Goal: Obtain resource: Obtain resource

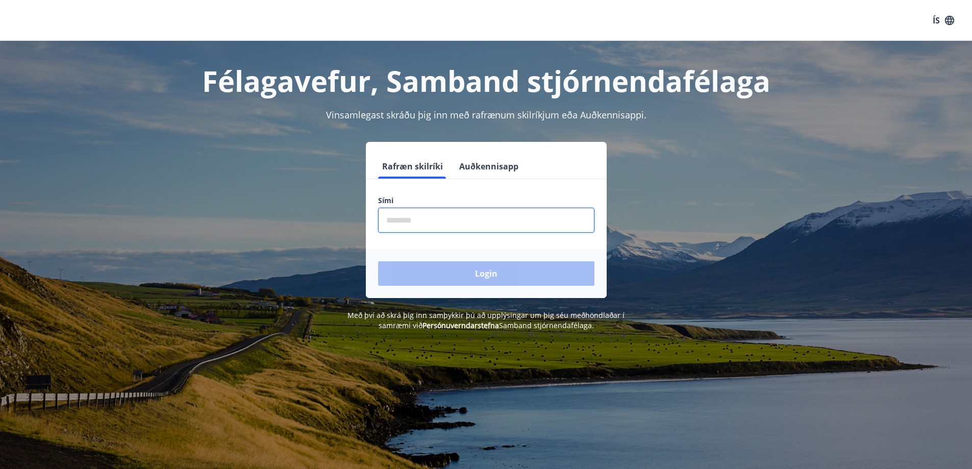
click at [435, 222] on input "phone" at bounding box center [486, 220] width 216 height 25
type input "********"
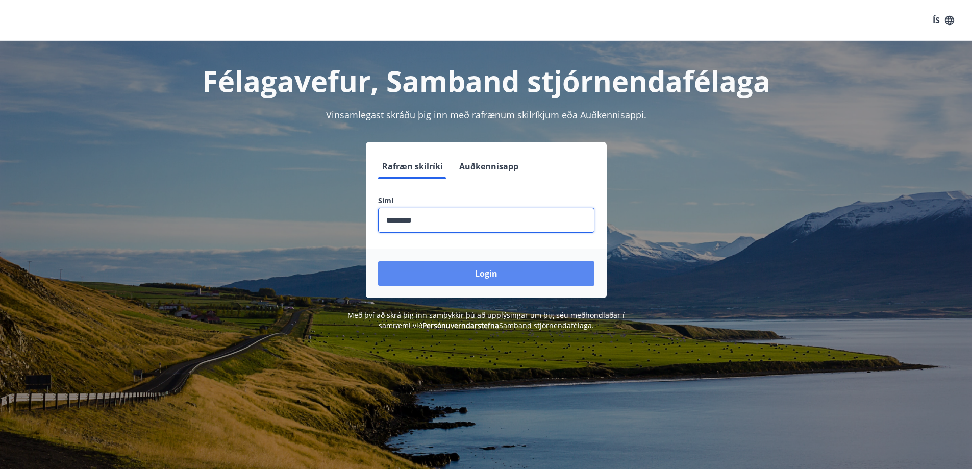
click at [476, 273] on button "Login" at bounding box center [486, 273] width 216 height 24
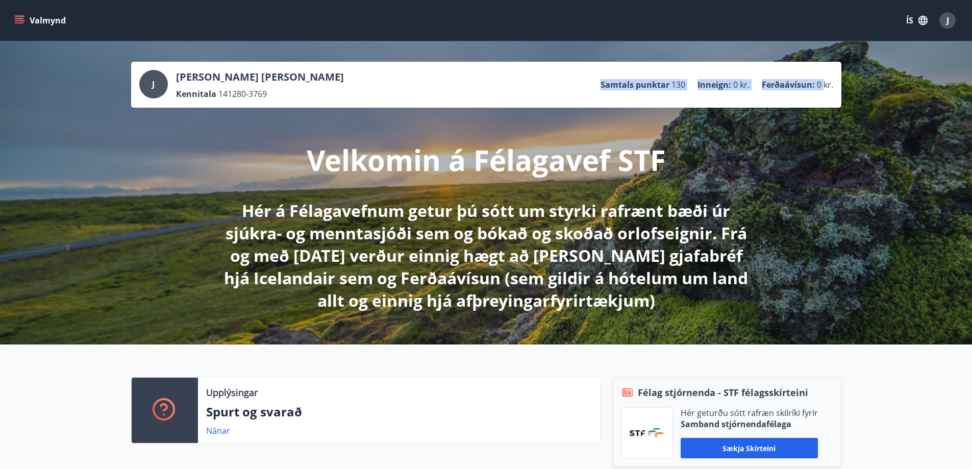
drag, startPoint x: 816, startPoint y: 84, endPoint x: 584, endPoint y: 81, distance: 232.7
click at [584, 81] on div "J [PERSON_NAME] [PERSON_NAME] Kennitala 141280-3769 Samtals punktar 130 Inneign…" at bounding box center [486, 85] width 694 height 30
click at [584, 80] on div "J [PERSON_NAME] [PERSON_NAME] Kennitala 141280-3769 Samtals punktar 130 Inneign…" at bounding box center [486, 85] width 694 height 30
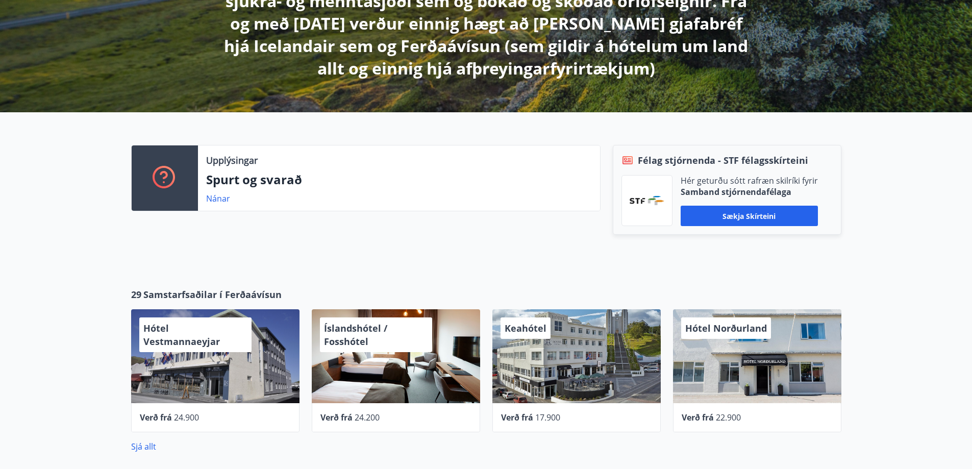
scroll to position [357, 0]
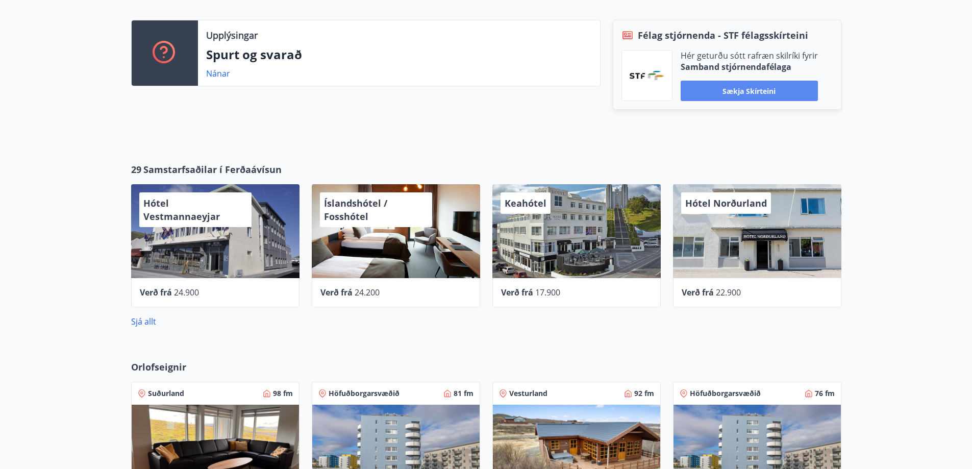
click at [750, 87] on button "Sækja skírteini" at bounding box center [749, 91] width 137 height 20
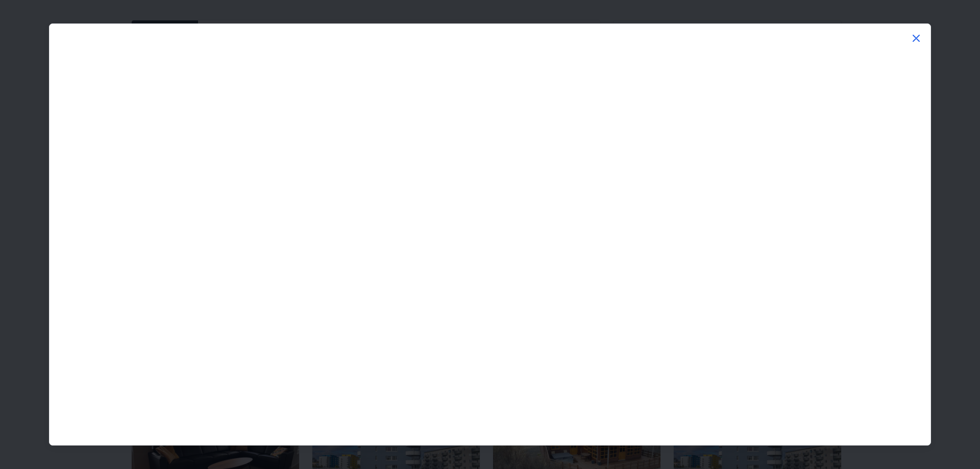
click at [919, 36] on icon at bounding box center [915, 38] width 7 height 7
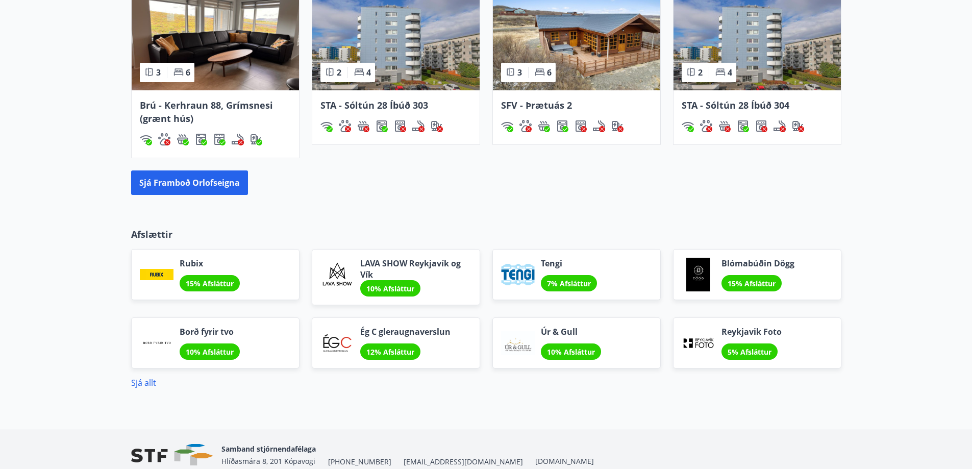
scroll to position [812, 0]
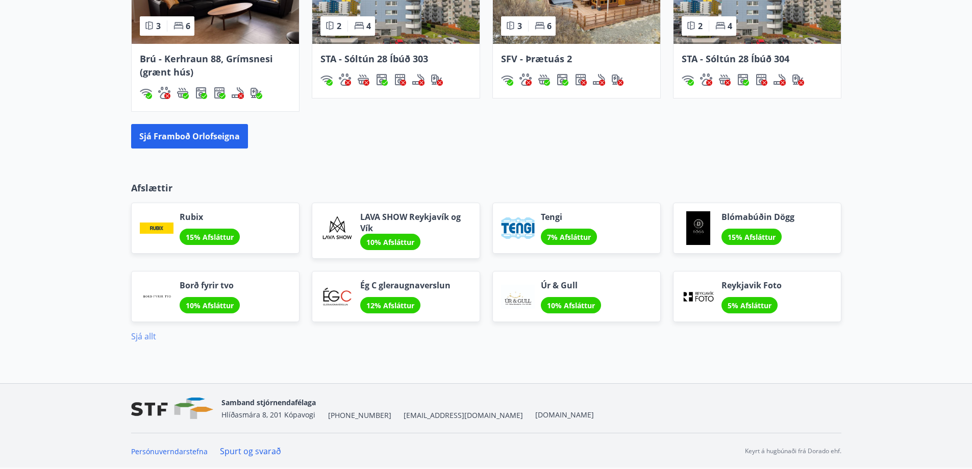
click at [144, 337] on link "Sjá allt" at bounding box center [143, 336] width 25 height 11
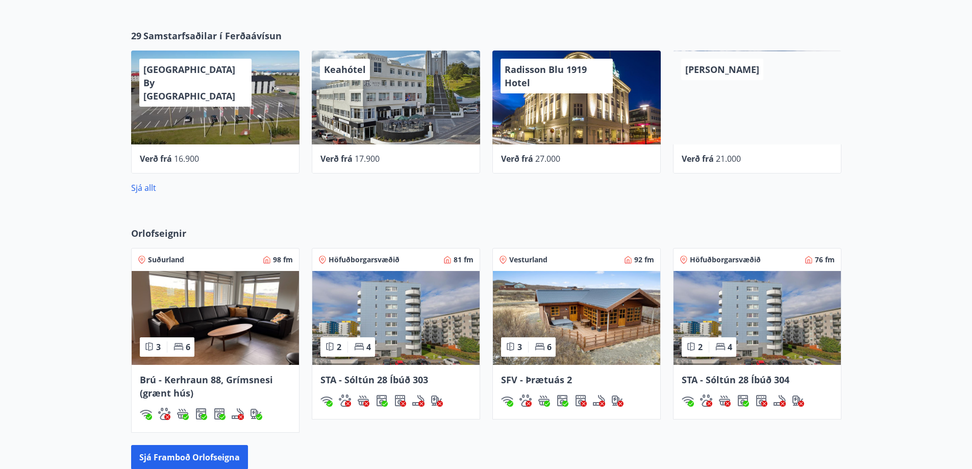
scroll to position [561, 0]
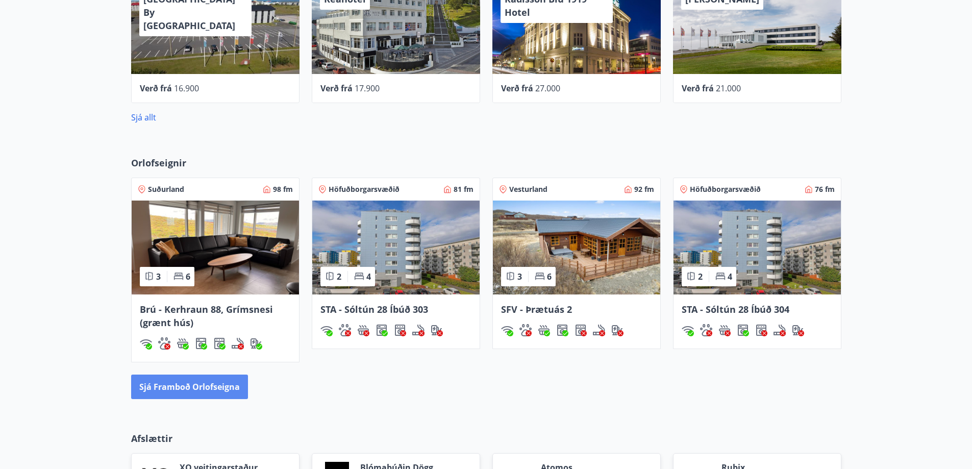
click at [169, 388] on button "Sjá framboð orlofseigna" at bounding box center [189, 387] width 117 height 24
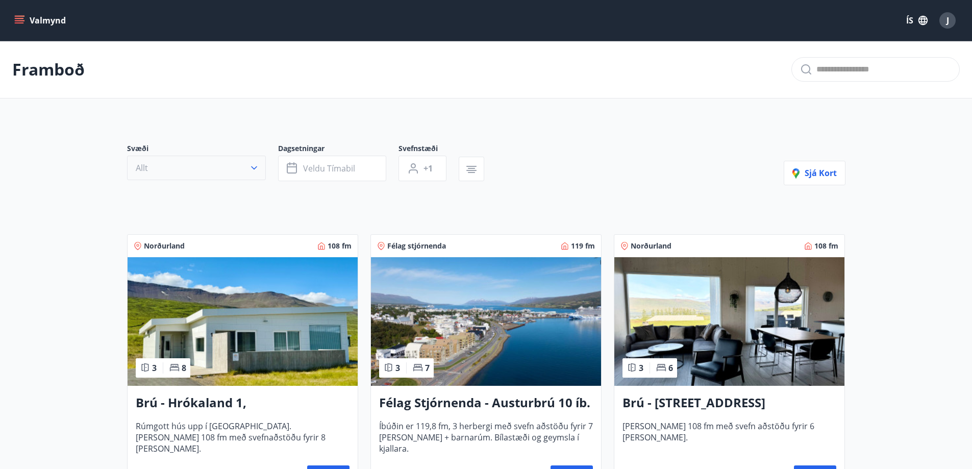
click at [256, 164] on icon "button" at bounding box center [254, 168] width 10 height 10
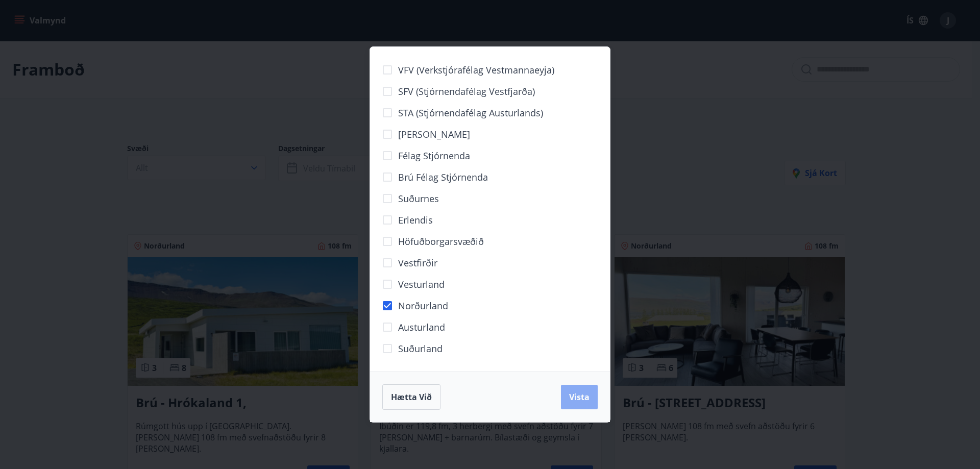
click at [584, 397] on span "Vista" at bounding box center [579, 396] width 20 height 11
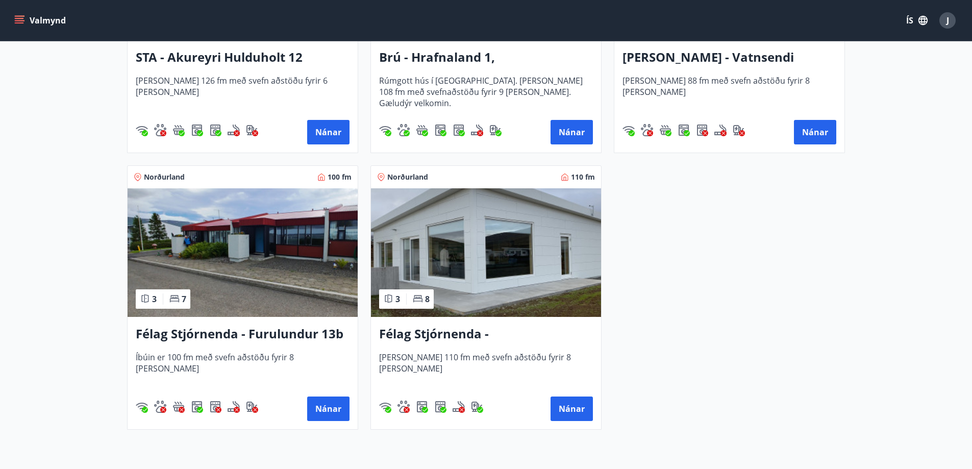
scroll to position [663, 0]
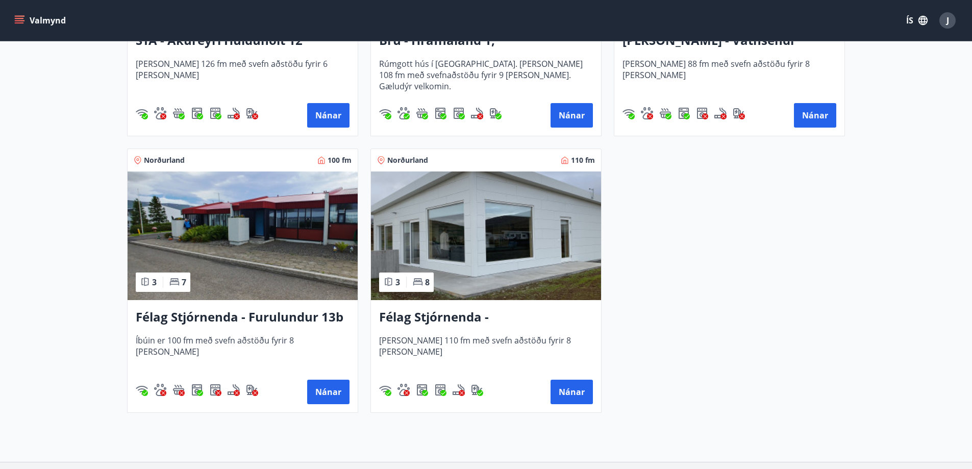
click at [225, 179] on img at bounding box center [243, 235] width 230 height 129
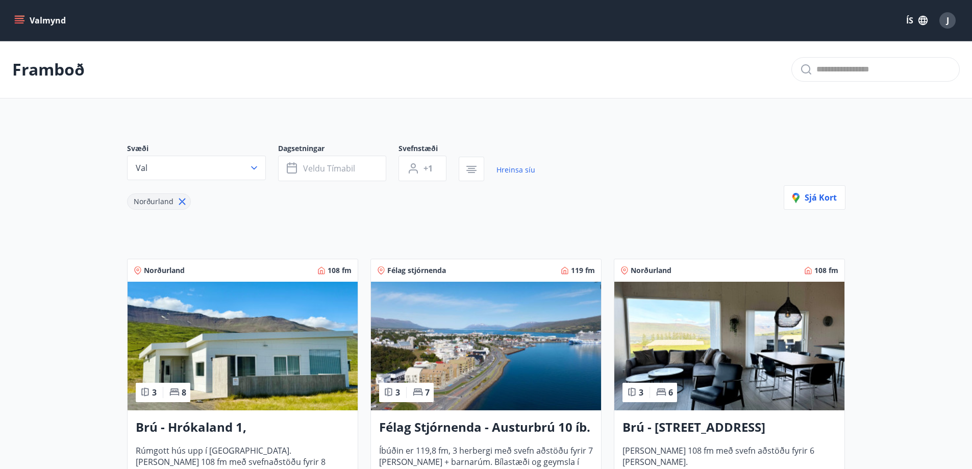
click at [49, 16] on button "Valmynd" at bounding box center [41, 20] width 58 height 18
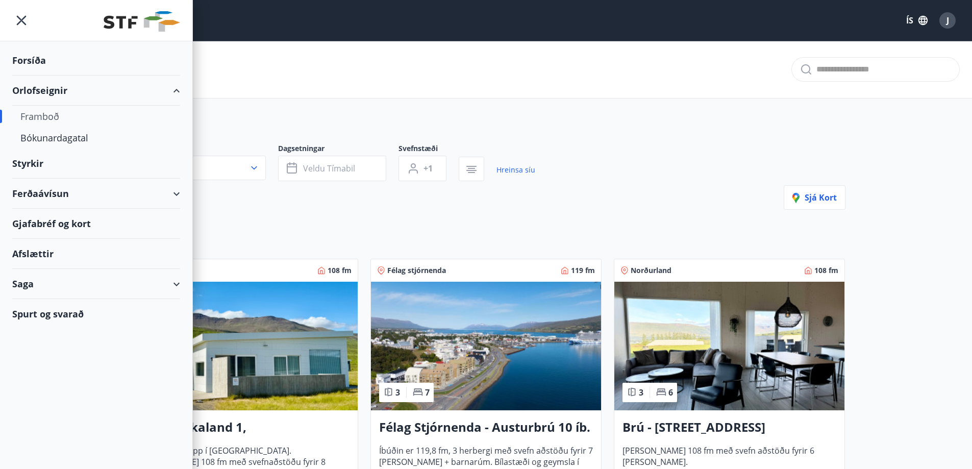
click at [133, 186] on div "Ferðaávísun" at bounding box center [96, 194] width 168 height 30
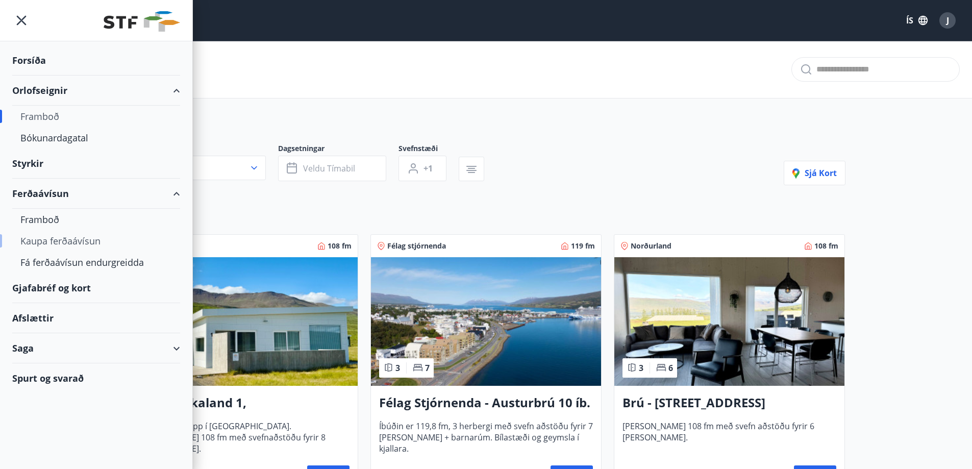
click at [55, 239] on div "Kaupa ferðaávísun" at bounding box center [96, 240] width 152 height 21
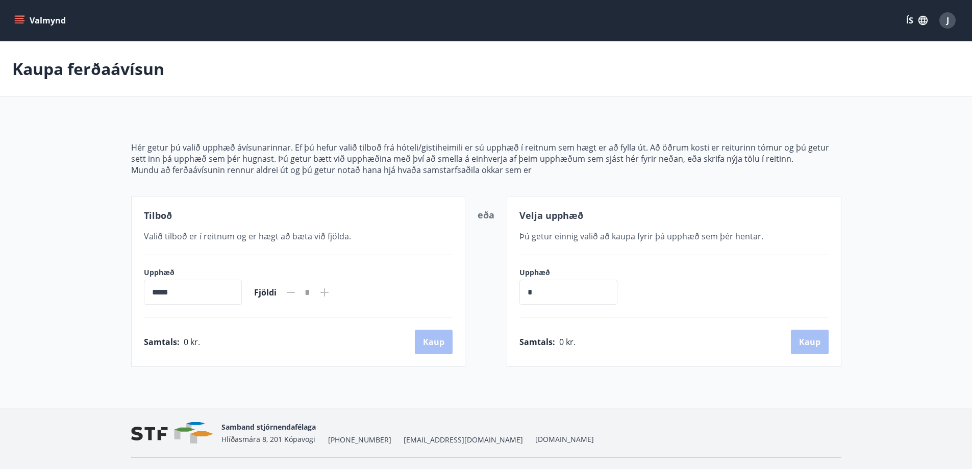
click at [54, 75] on p "Kaupa ferðaávísun" at bounding box center [88, 69] width 152 height 22
click at [18, 17] on icon "menu" at bounding box center [19, 20] width 10 height 10
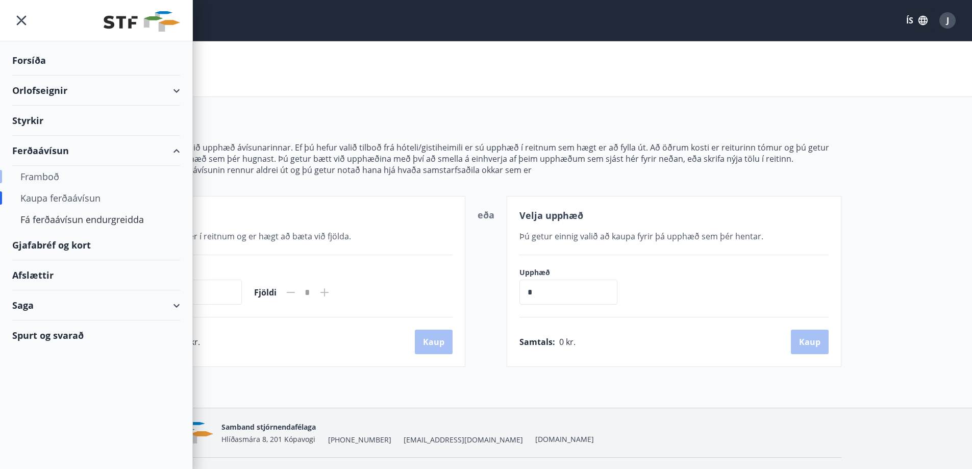
click at [45, 177] on div "Framboð" at bounding box center [96, 176] width 152 height 21
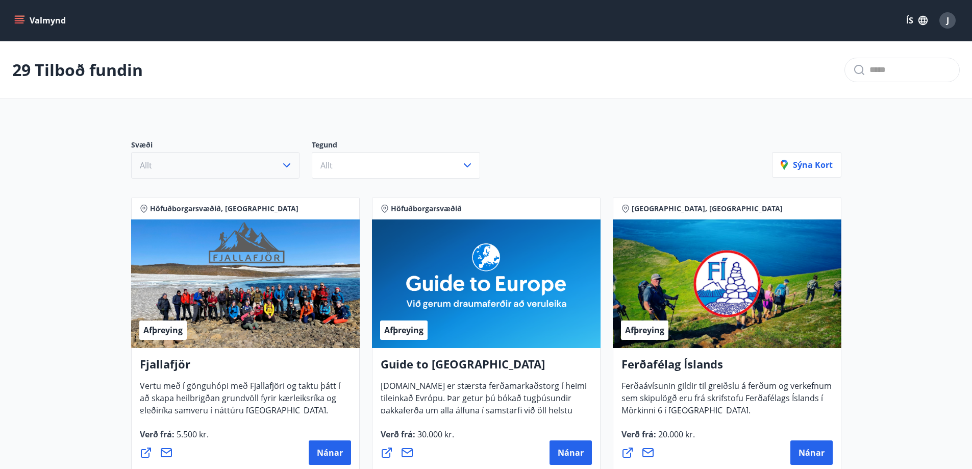
click at [276, 174] on button "Allt" at bounding box center [215, 165] width 168 height 27
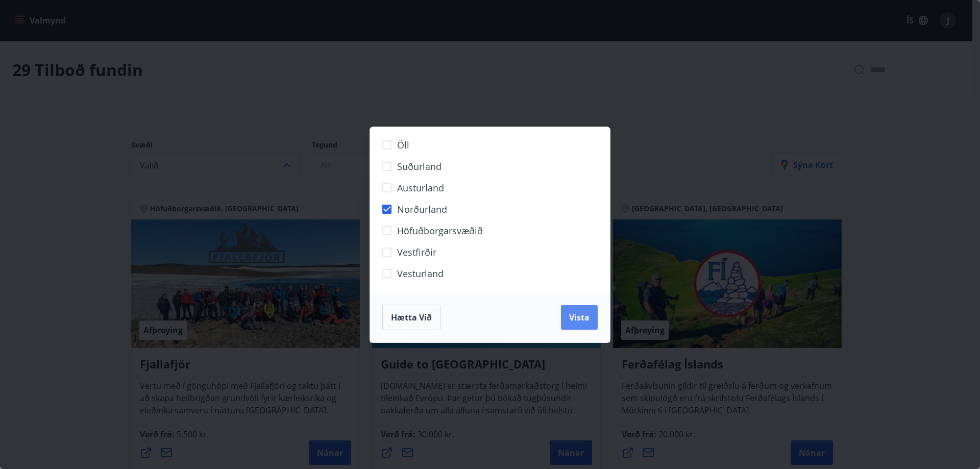
click at [576, 314] on span "Vista" at bounding box center [579, 317] width 20 height 11
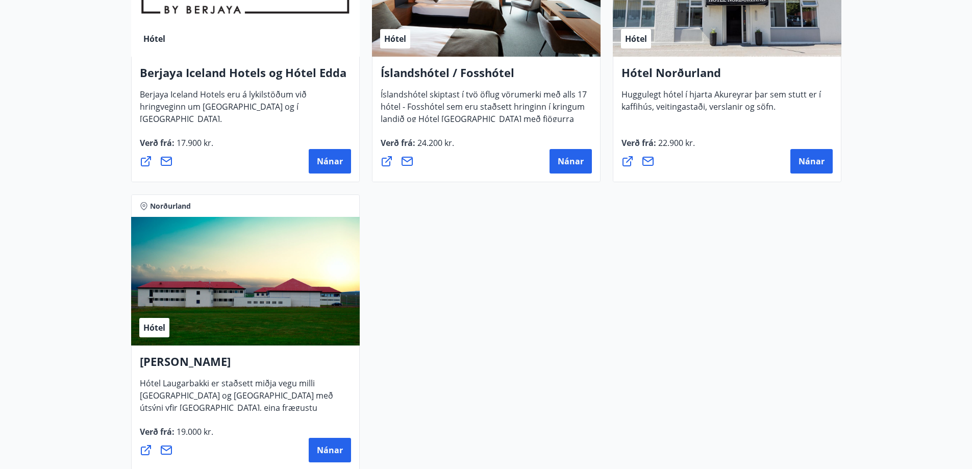
scroll to position [612, 0]
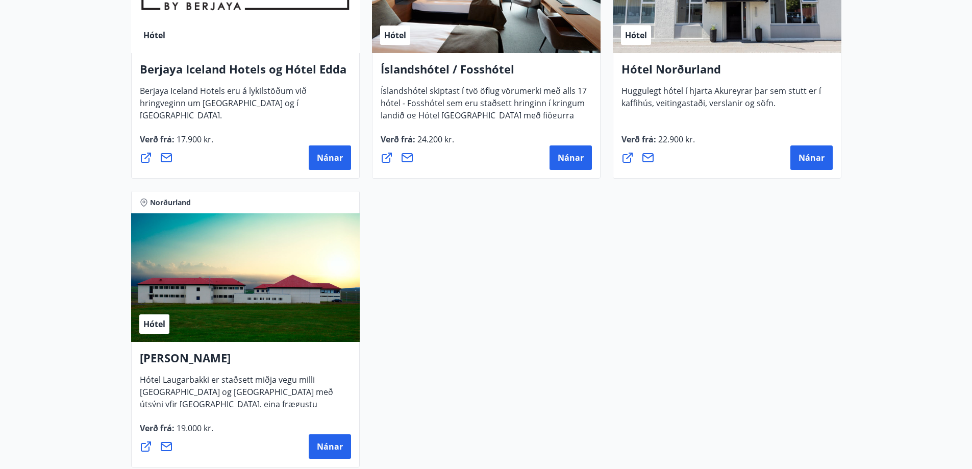
click at [241, 269] on div "Hótel" at bounding box center [245, 277] width 229 height 129
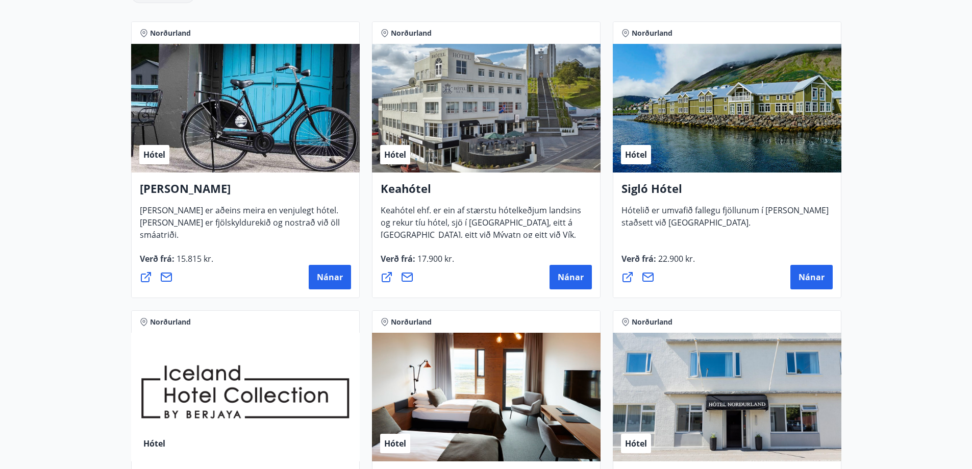
scroll to position [0, 0]
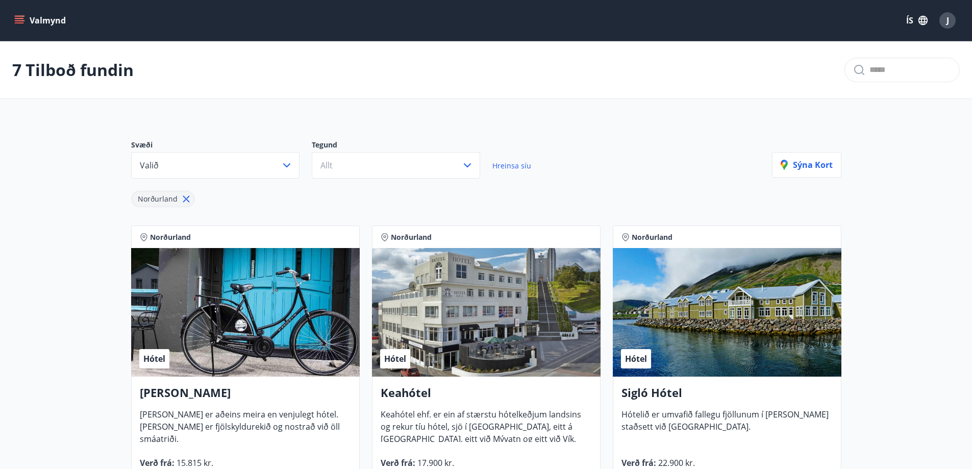
click at [48, 20] on button "Valmynd" at bounding box center [41, 20] width 58 height 18
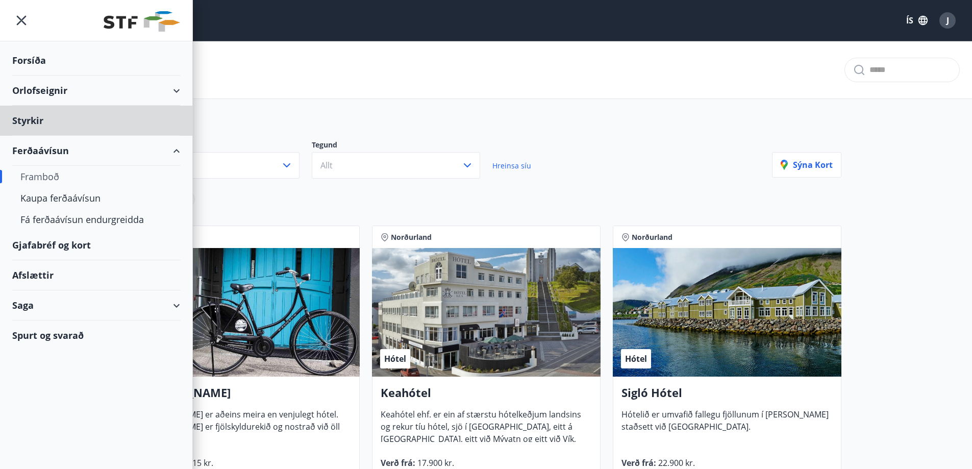
click at [42, 56] on div "Forsíða" at bounding box center [96, 60] width 168 height 30
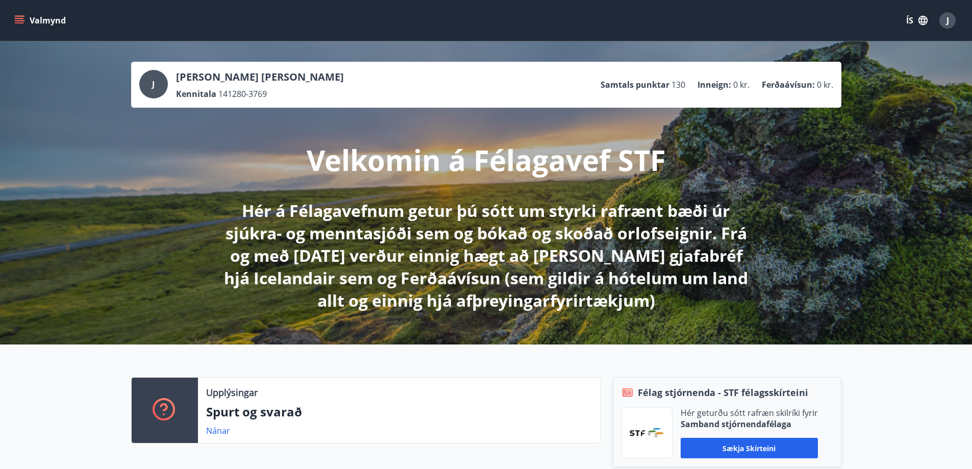
click at [148, 82] on div "J" at bounding box center [153, 84] width 29 height 29
click at [949, 17] on div "J" at bounding box center [947, 20] width 16 height 16
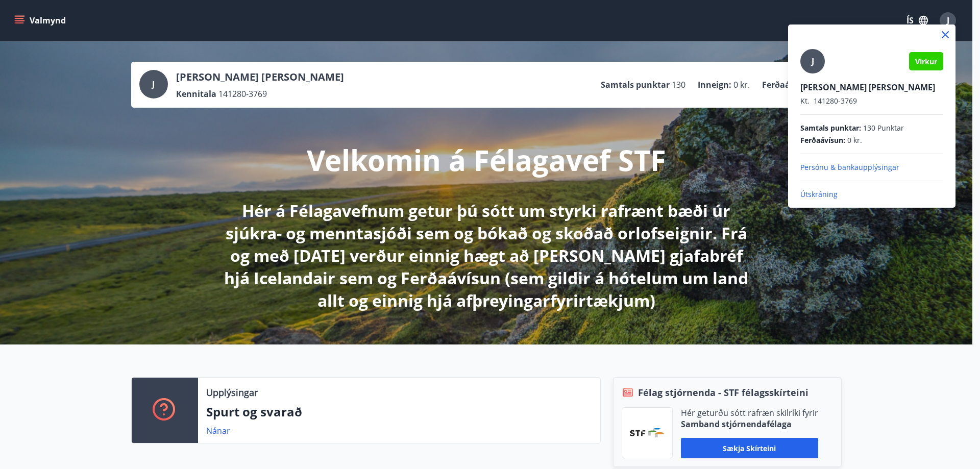
click at [835, 167] on p "Persónu & bankaupplýsingar" at bounding box center [871, 167] width 143 height 10
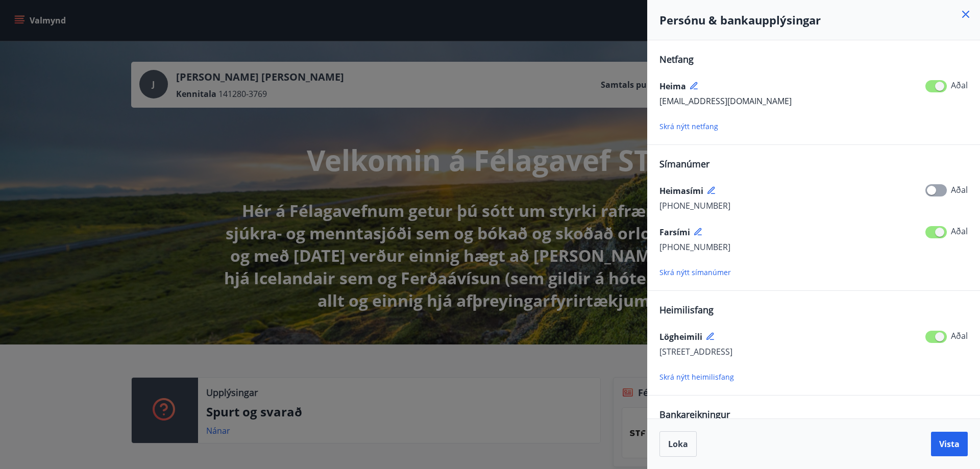
click at [710, 191] on icon at bounding box center [710, 189] width 7 height 7
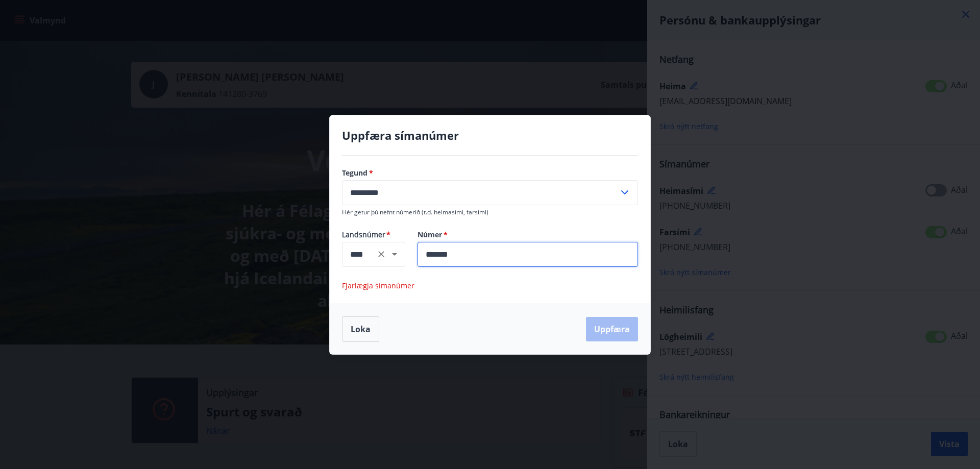
drag, startPoint x: 476, startPoint y: 258, endPoint x: 385, endPoint y: 247, distance: 91.9
click at [389, 254] on div "Landsnúmer * **** ​ Númer   * ******* ​" at bounding box center [490, 248] width 296 height 37
click at [381, 283] on span "Fjarlægja símanúmer" at bounding box center [378, 286] width 72 height 10
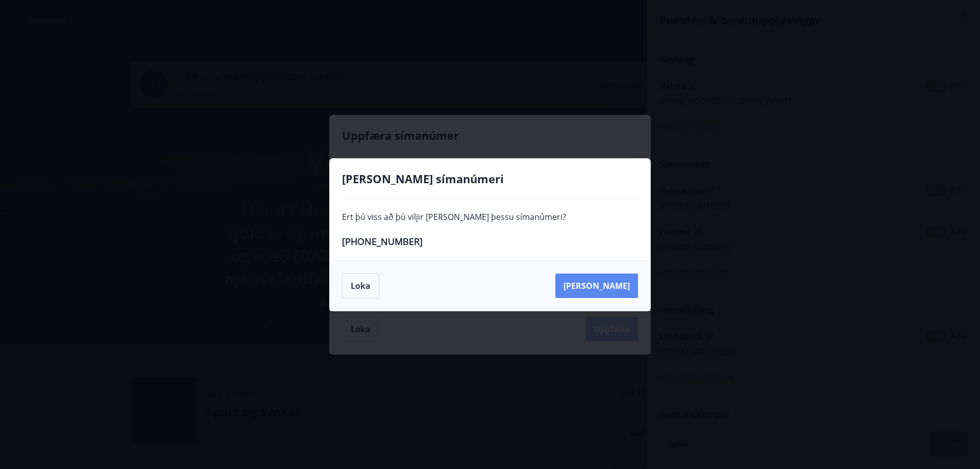
click at [626, 290] on button "[PERSON_NAME]" at bounding box center [596, 286] width 83 height 24
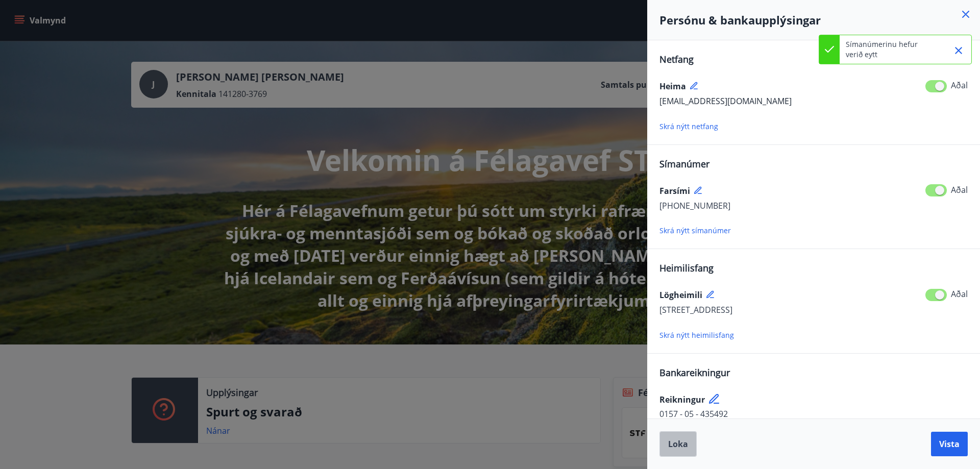
click at [678, 443] on span "Loka" at bounding box center [678, 443] width 20 height 11
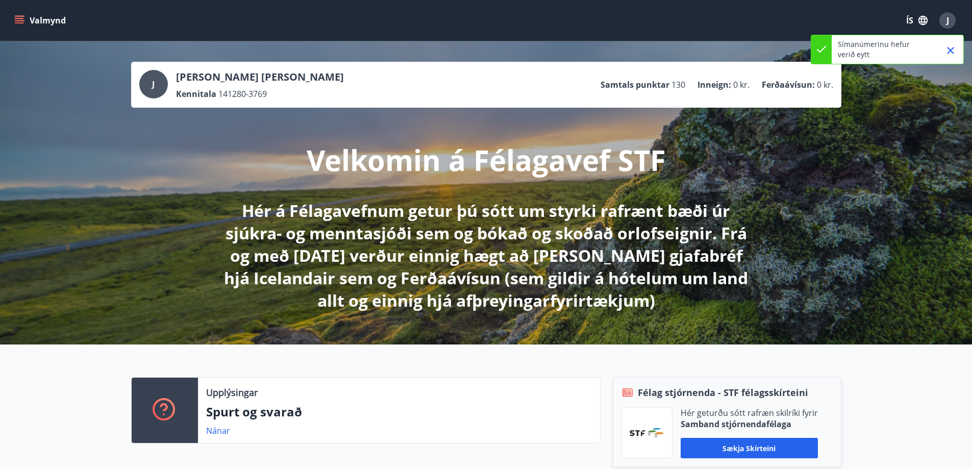
click at [22, 18] on icon "menu" at bounding box center [19, 18] width 9 height 1
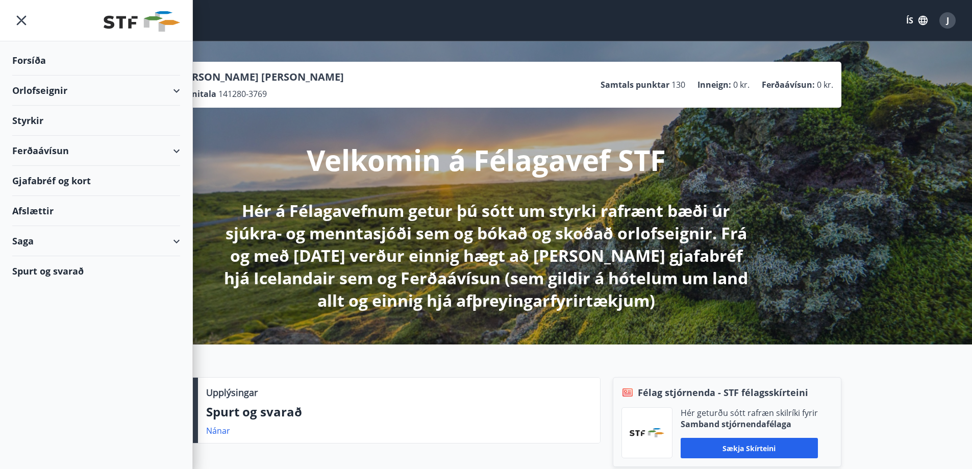
click at [174, 242] on div "Saga" at bounding box center [96, 241] width 168 height 30
click at [42, 309] on div "Umsóknir" at bounding box center [96, 309] width 152 height 21
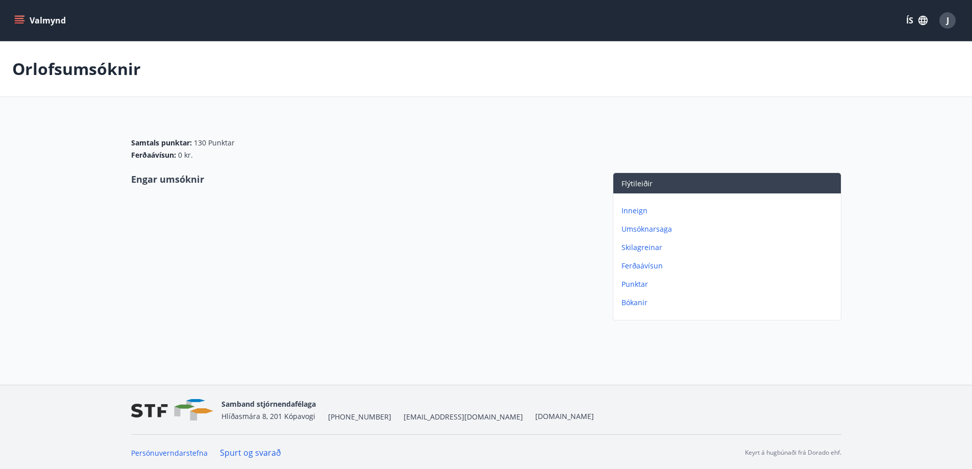
click at [636, 208] on p "Inneign" at bounding box center [729, 211] width 215 height 10
click at [638, 266] on p "Punktar" at bounding box center [729, 266] width 215 height 10
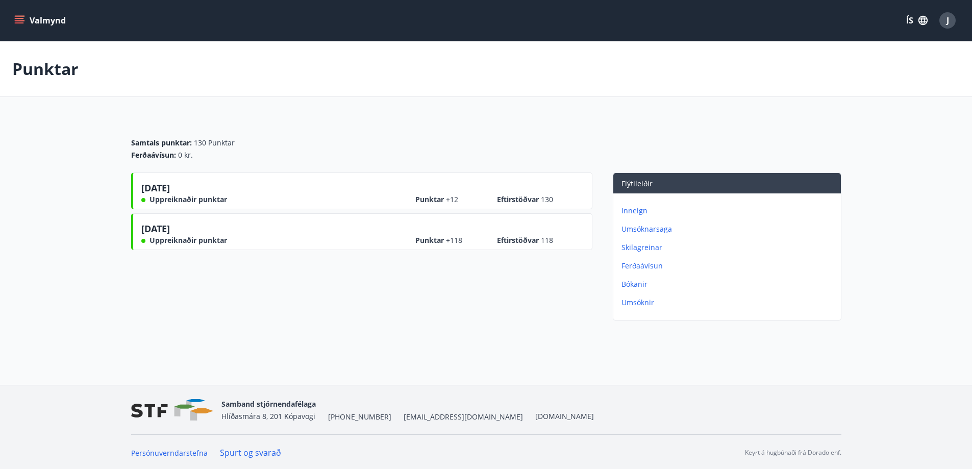
click at [639, 247] on p "Skilagreinar" at bounding box center [729, 247] width 215 height 10
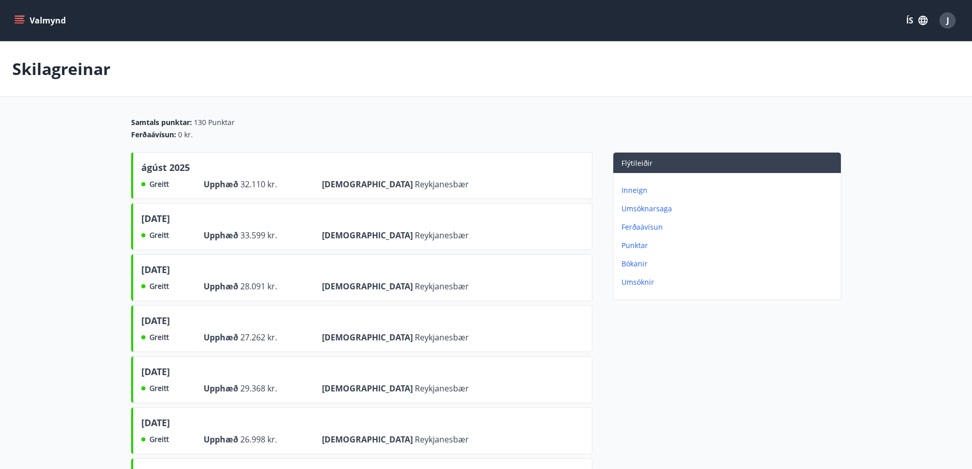
click at [634, 191] on p "Inneign" at bounding box center [729, 190] width 215 height 10
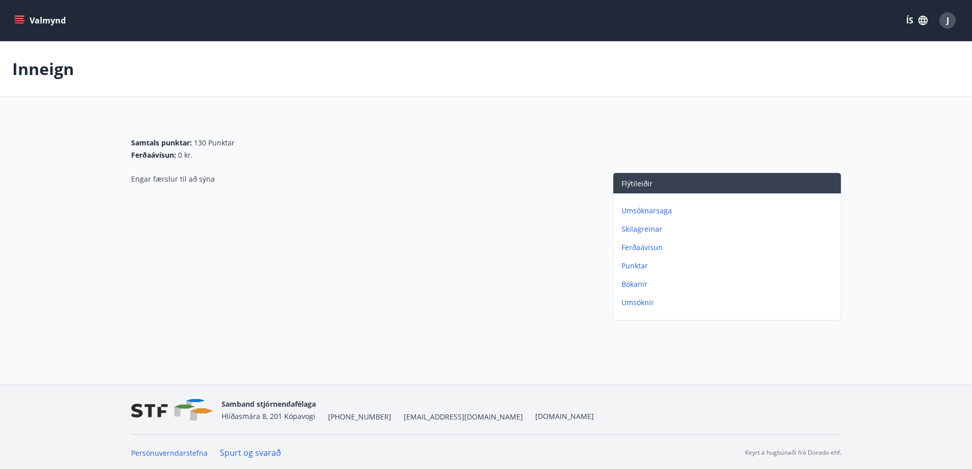
click at [39, 72] on p "Inneign" at bounding box center [43, 69] width 62 height 22
click at [15, 17] on icon "menu" at bounding box center [19, 20] width 10 height 10
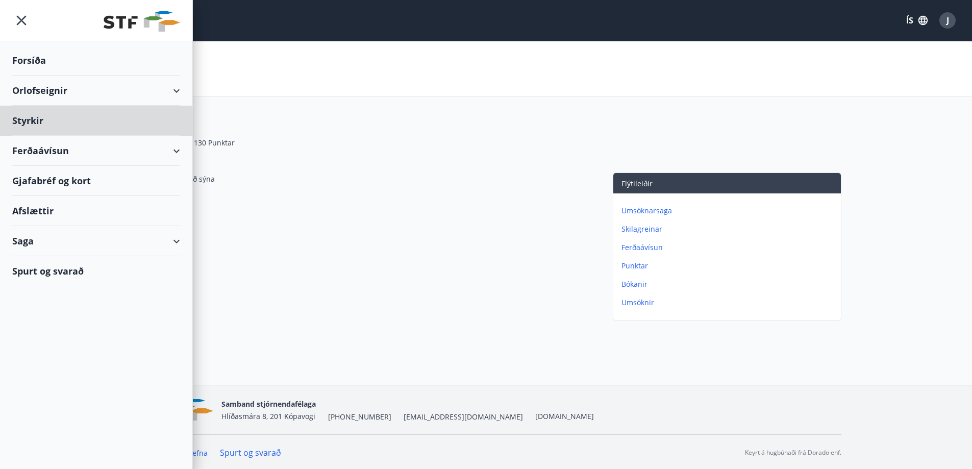
click at [25, 58] on div "Forsíða" at bounding box center [96, 60] width 168 height 30
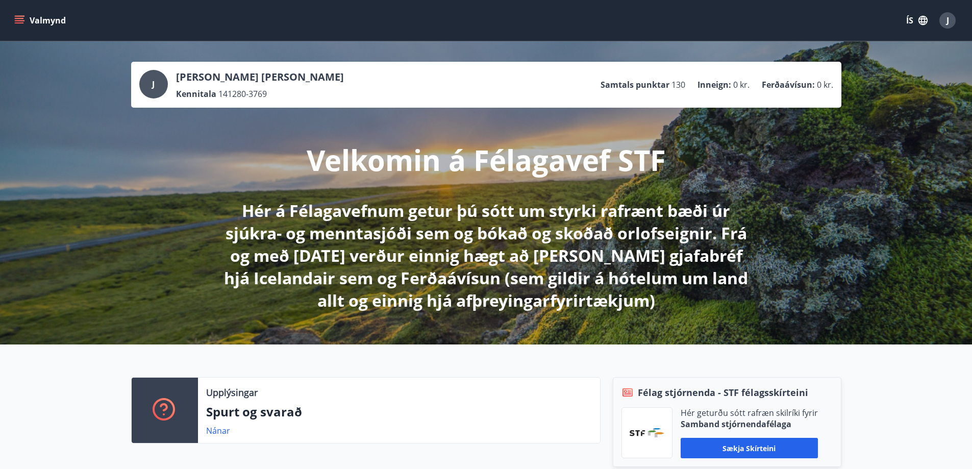
click at [21, 17] on icon "menu" at bounding box center [19, 20] width 10 height 10
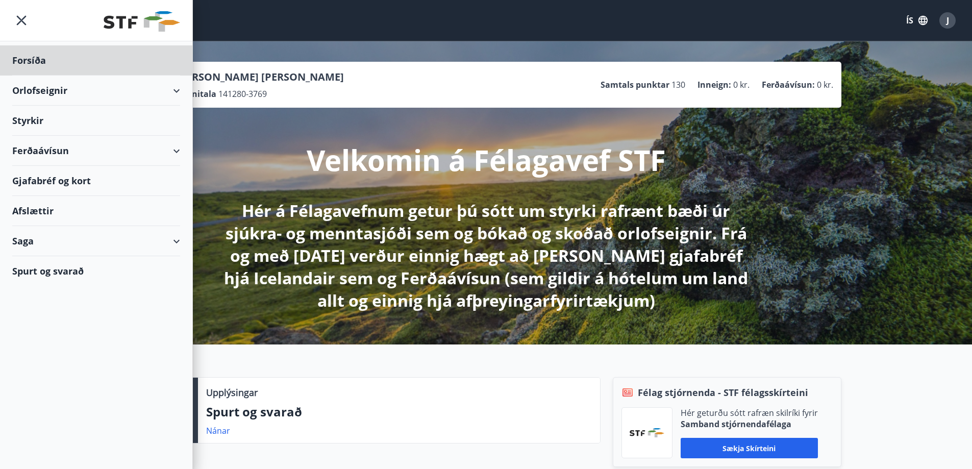
click at [19, 120] on div "Styrkir" at bounding box center [96, 121] width 168 height 30
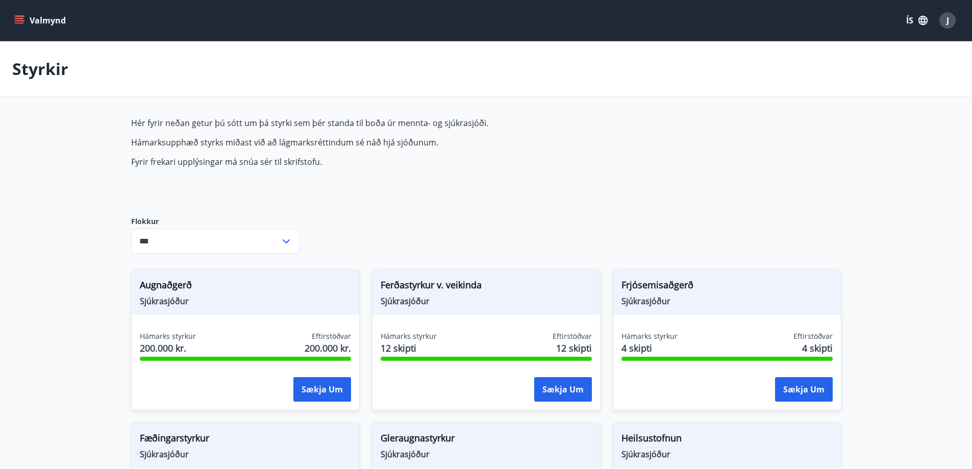
type input "***"
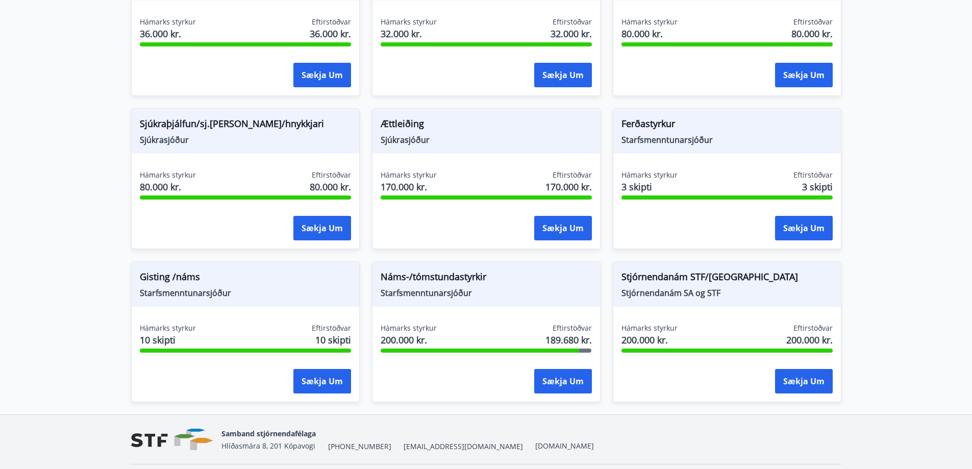
scroll to position [805, 0]
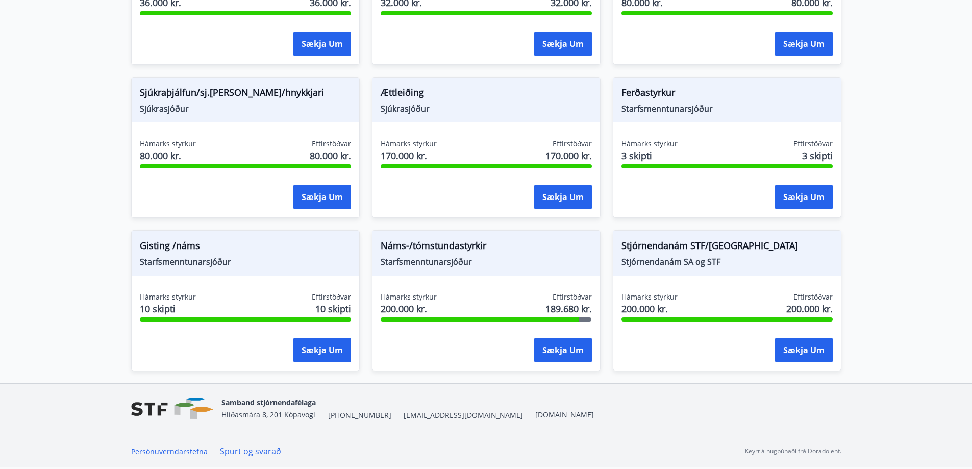
click at [416, 305] on span "200.000 kr." at bounding box center [409, 308] width 56 height 13
drag, startPoint x: 548, startPoint y: 307, endPoint x: 597, endPoint y: 309, distance: 48.5
click at [597, 309] on div "Hámarks styrkur 200.000 kr. Eftirstöðvar 189.680 kr. Sækja um" at bounding box center [487, 329] width 228 height 75
click at [543, 271] on div "Náms-/tómstundastyrkir Starfsmenntunarsjóður" at bounding box center [487, 253] width 228 height 45
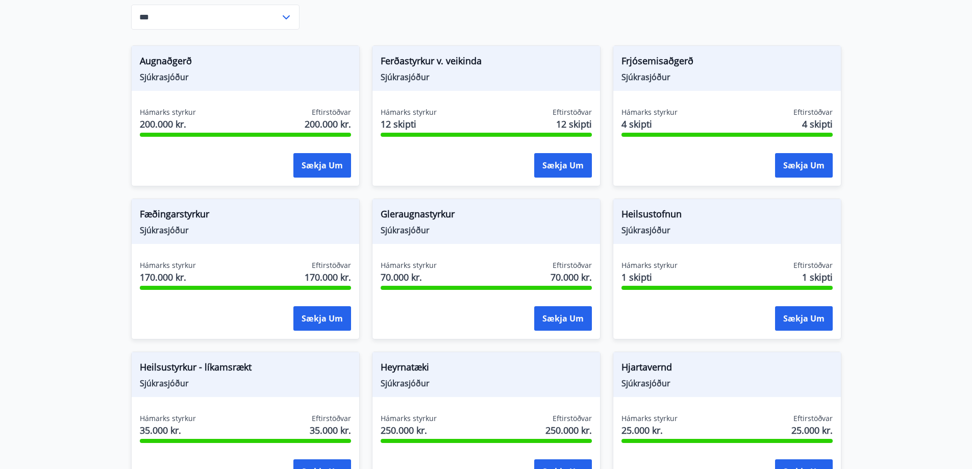
scroll to position [0, 0]
